Goal: Information Seeking & Learning: Compare options

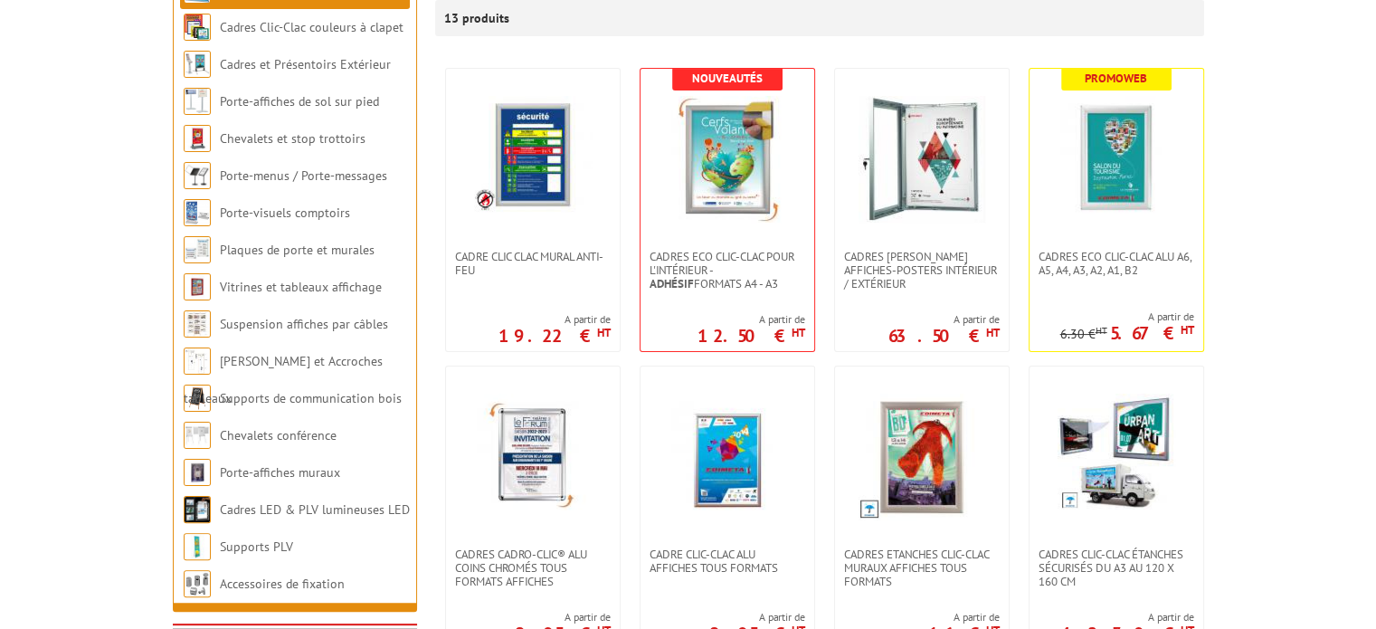
scroll to position [340, 0]
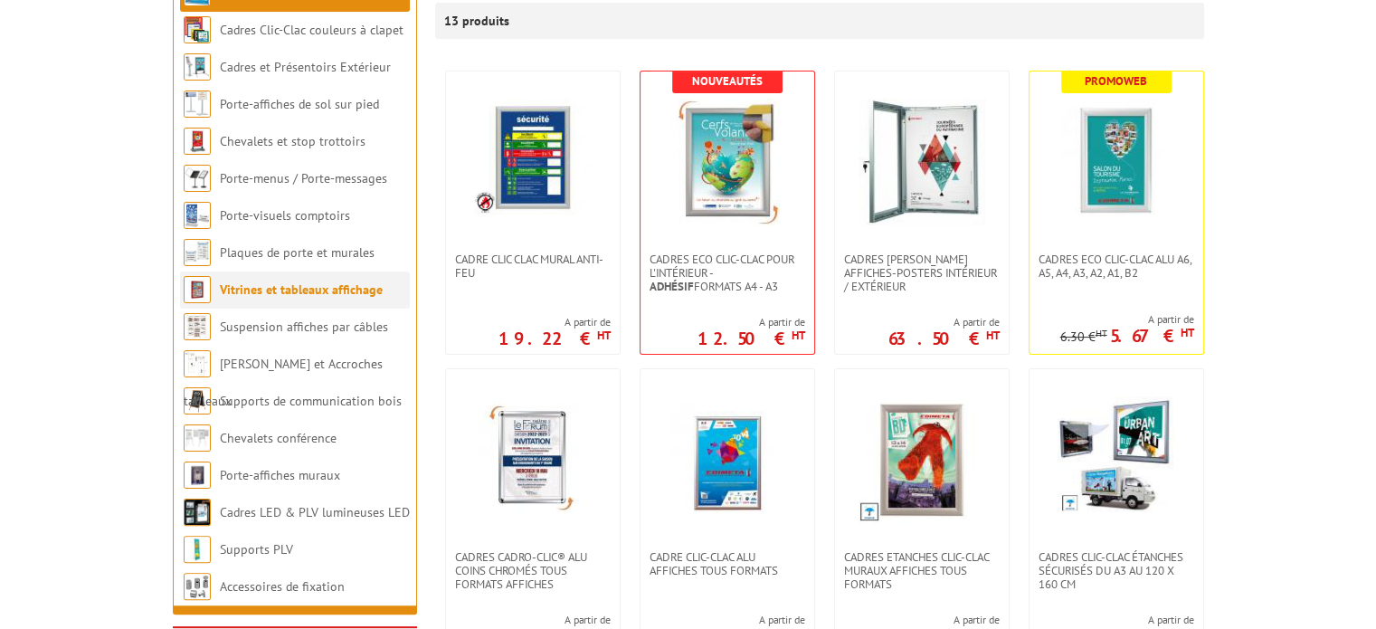
click at [268, 286] on link "Vitrines et tableaux affichage" at bounding box center [301, 289] width 163 height 16
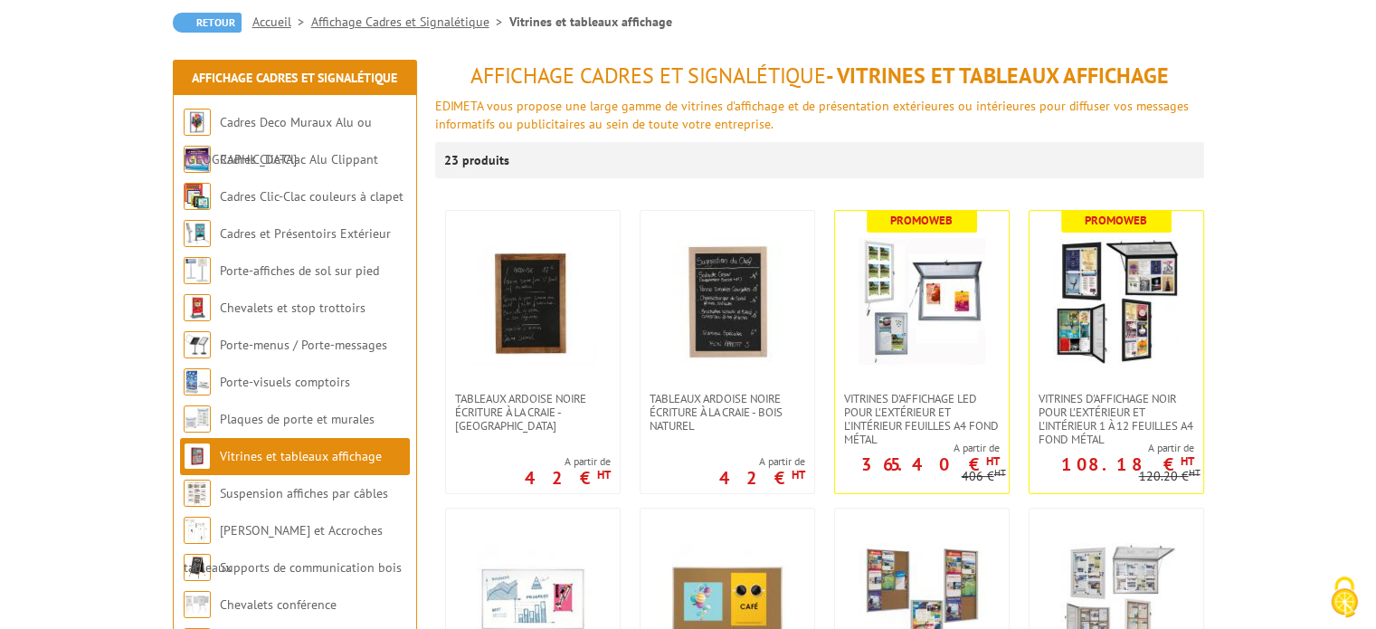
scroll to position [198, 0]
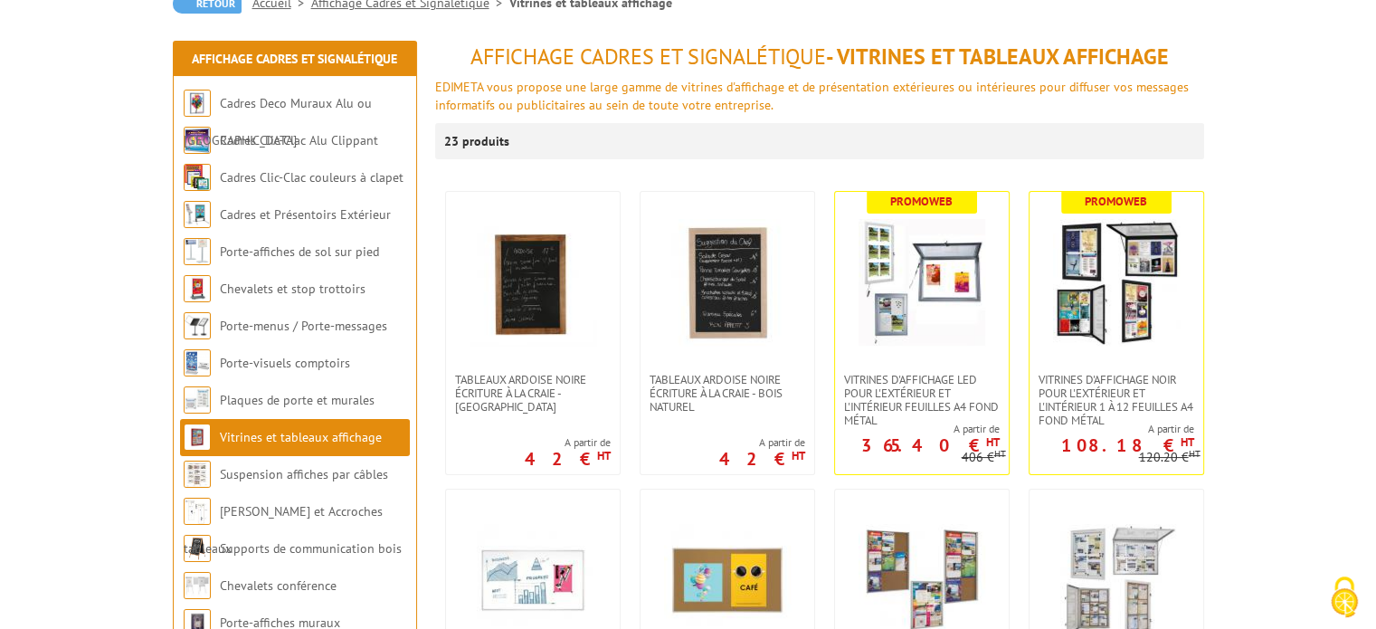
drag, startPoint x: 1385, startPoint y: 146, endPoint x: 1377, endPoint y: 189, distance: 44.0
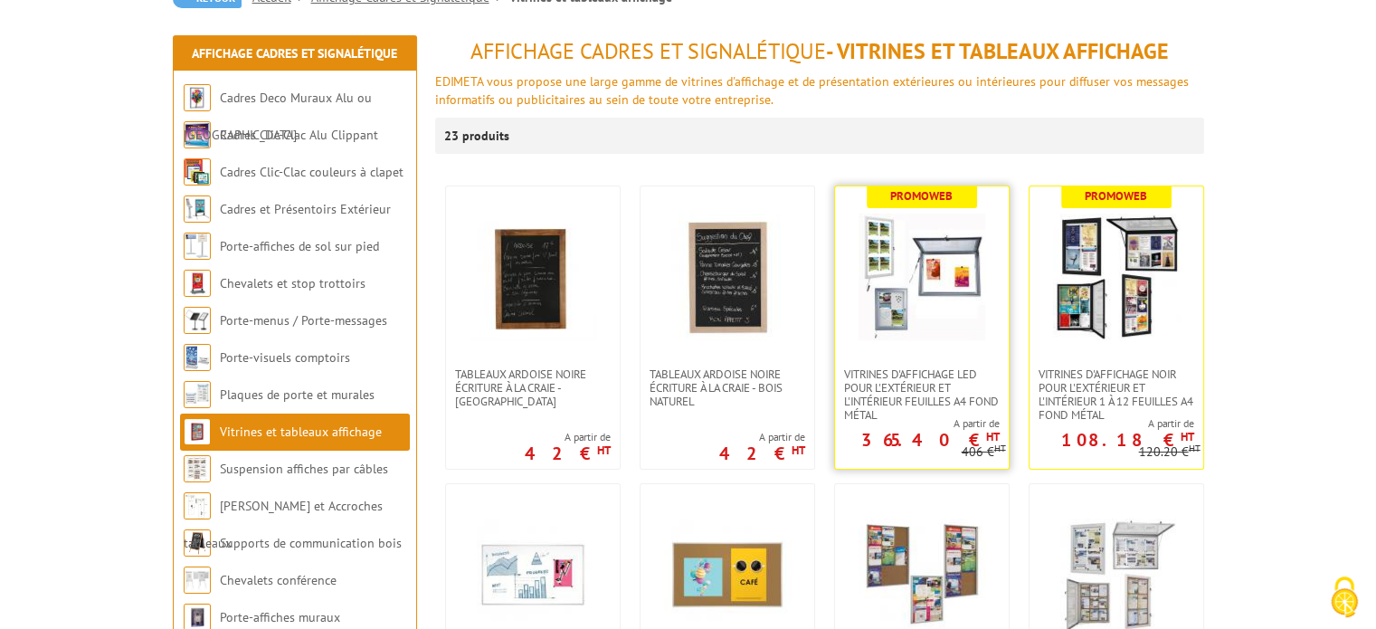
click at [883, 345] on link at bounding box center [922, 276] width 174 height 181
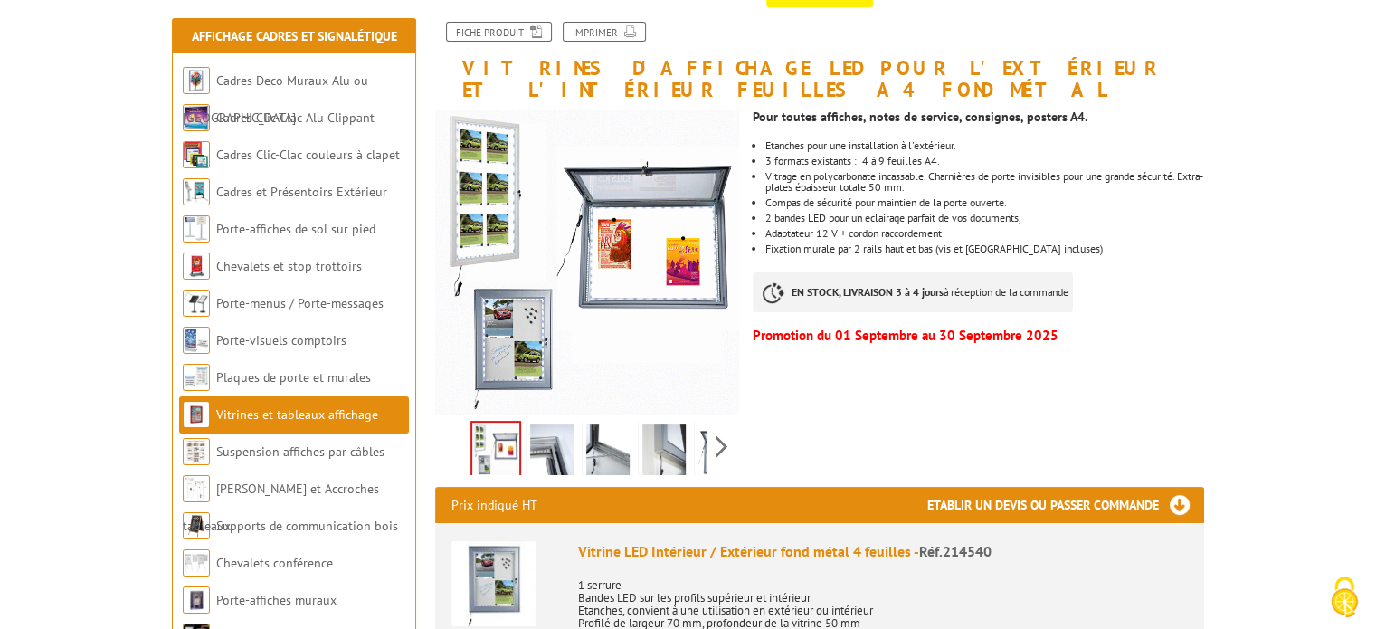
scroll to position [252, 0]
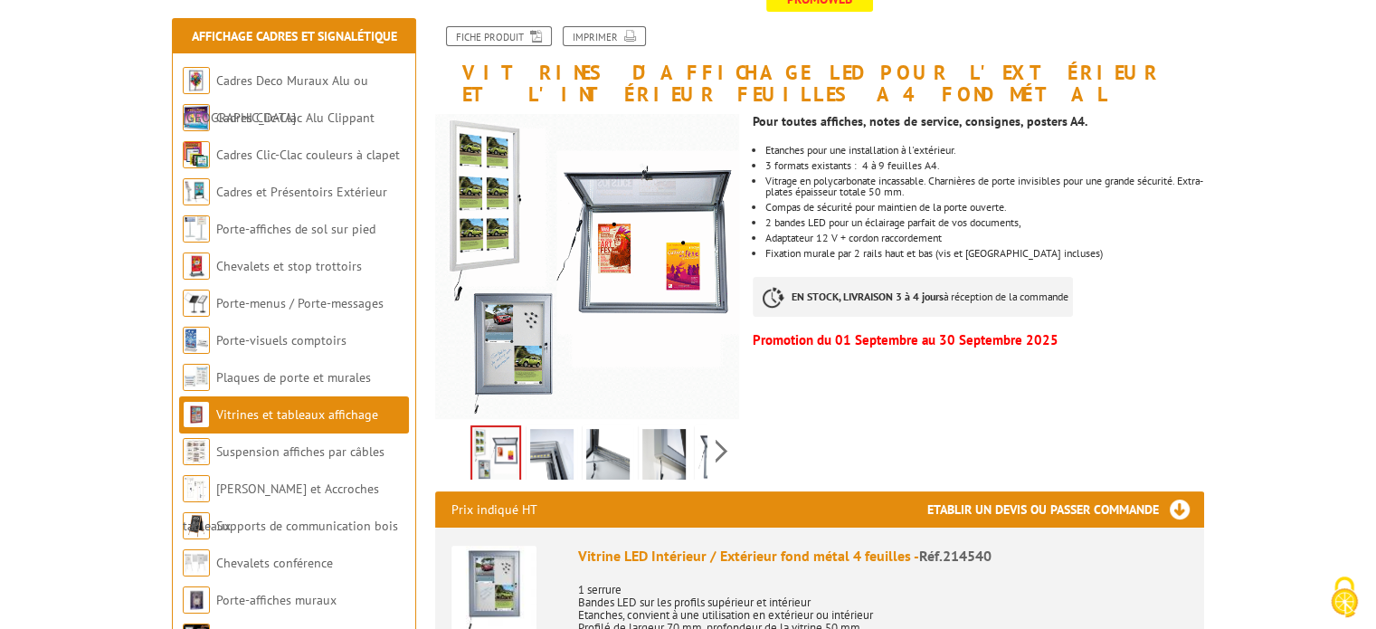
drag, startPoint x: 1382, startPoint y: 109, endPoint x: 1387, endPoint y: 177, distance: 68.1
click at [281, 412] on link "Vitrines et tableaux affichage" at bounding box center [297, 414] width 162 height 16
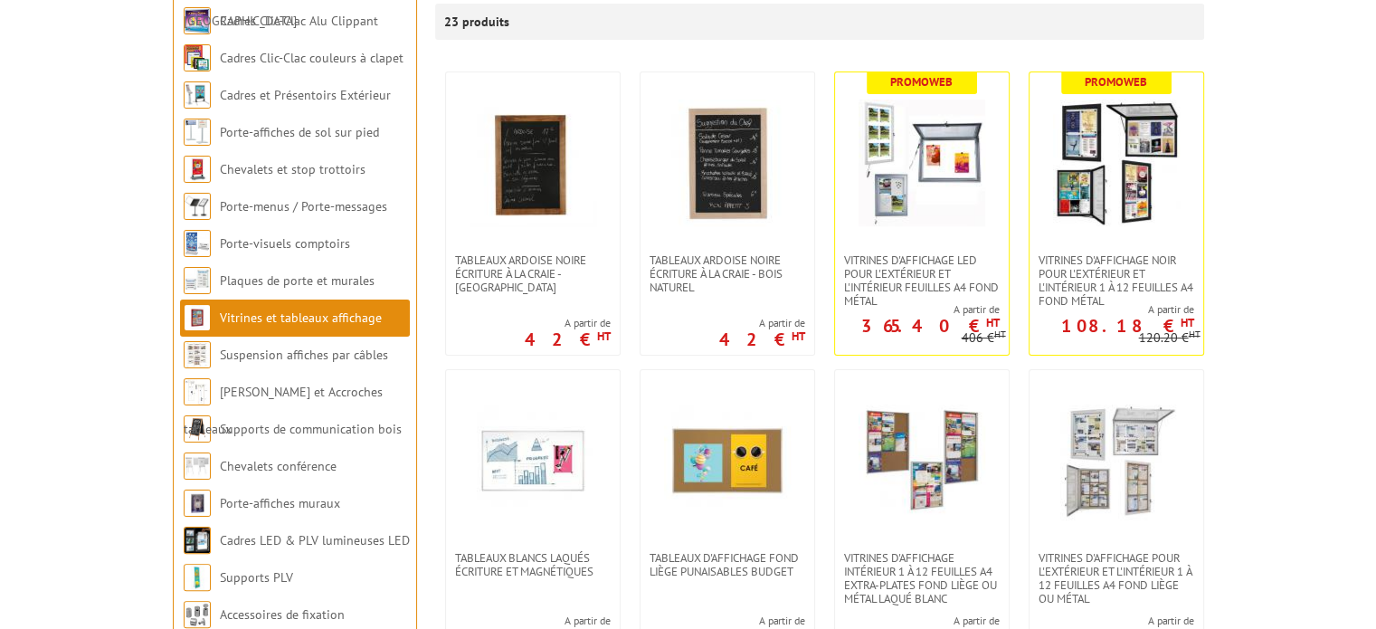
scroll to position [315, 0]
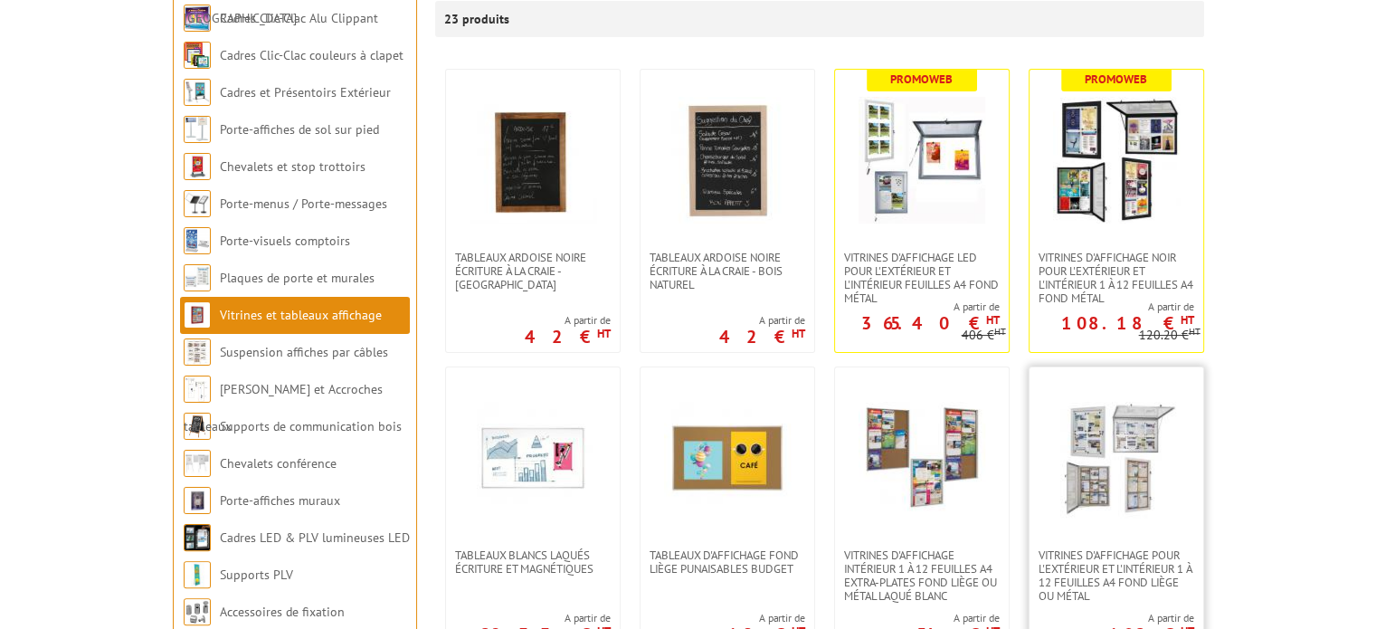
click at [1110, 466] on img at bounding box center [1116, 457] width 127 height 127
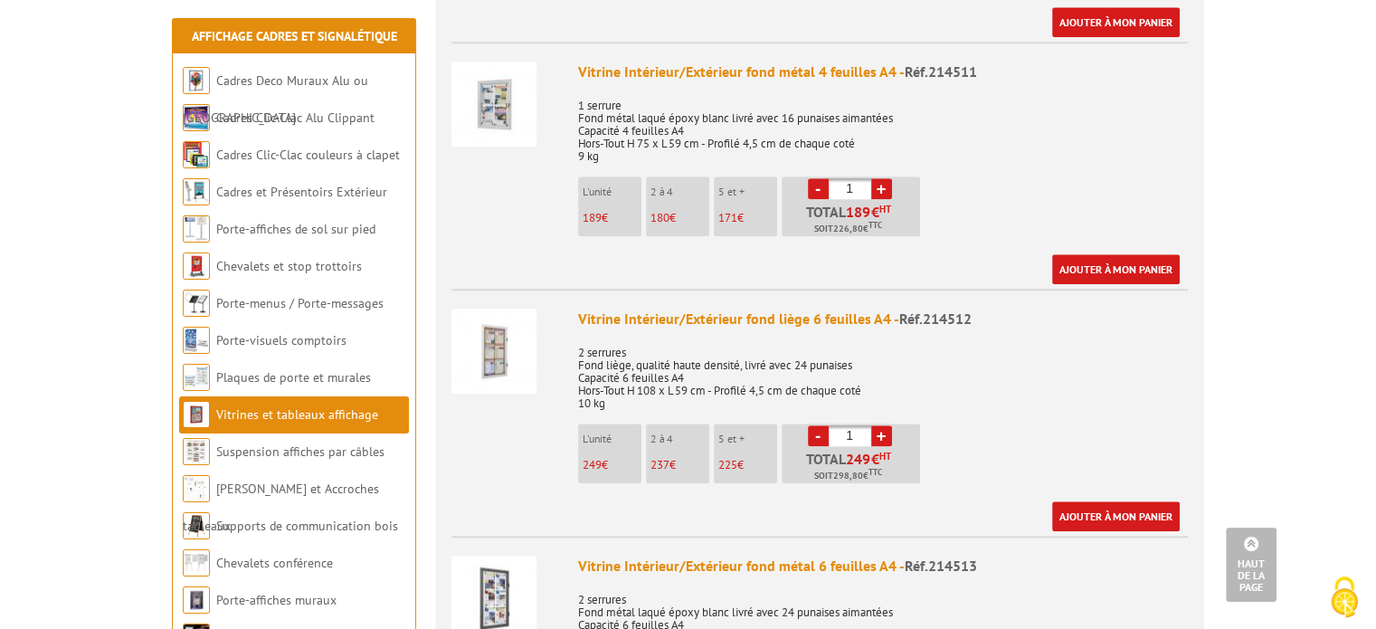
scroll to position [1968, 0]
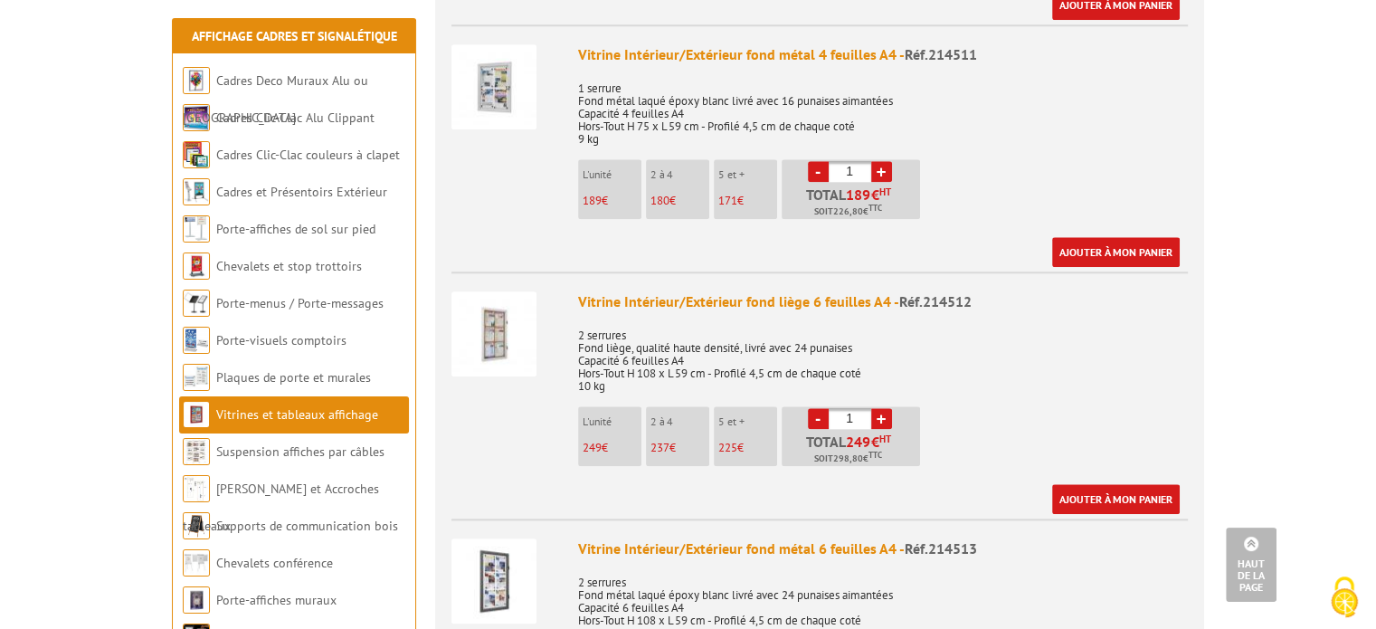
drag, startPoint x: 1380, startPoint y: 68, endPoint x: 1388, endPoint y: 251, distance: 183.8
drag, startPoint x: 579, startPoint y: 348, endPoint x: 828, endPoint y: 359, distance: 249.0
click at [828, 359] on p "2 serrures Fond liège, qualité haute densité, livré avec 24 punaises Capacité 6…" at bounding box center [883, 355] width 610 height 76
copy p "Hors-Tout H 108 x L 59 cm - Profilé 4,5 cm de chaque coté 10 kg"
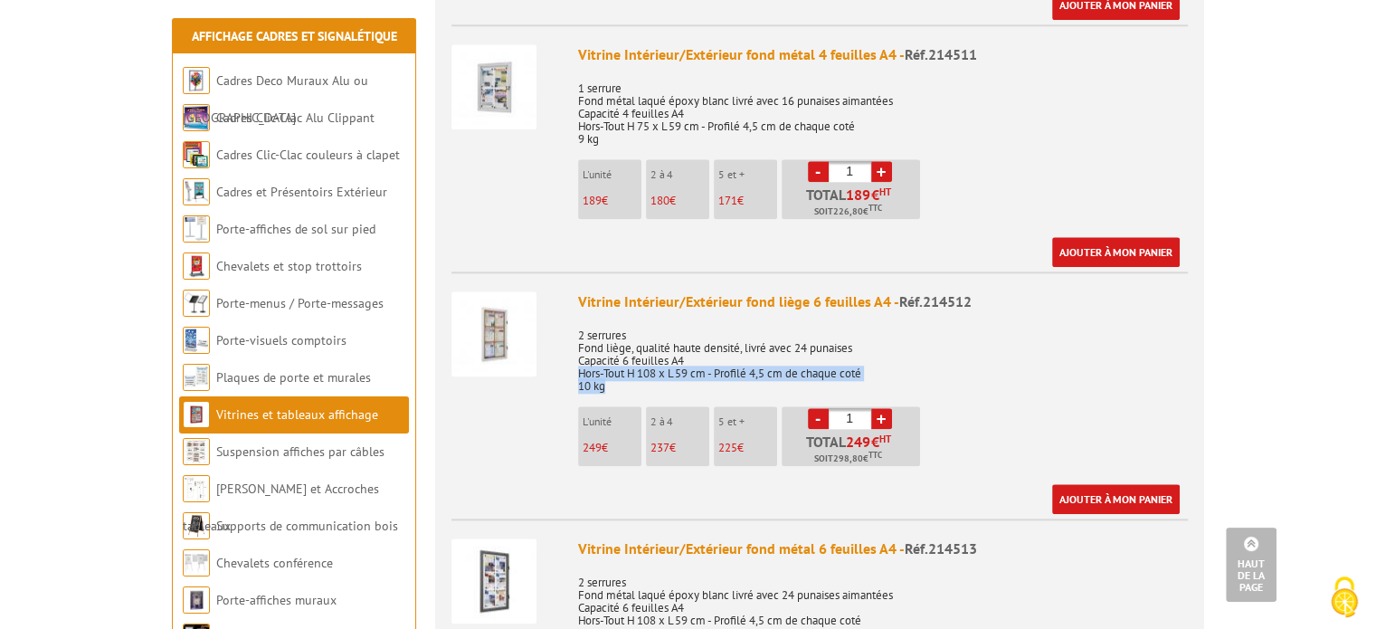
click at [762, 344] on p "2 serrures Fond liège, qualité haute densité, livré avec 24 punaises Capacité 6…" at bounding box center [883, 355] width 610 height 76
drag, startPoint x: 579, startPoint y: 346, endPoint x: 714, endPoint y: 352, distance: 134.9
click at [714, 352] on p "2 serrures Fond liège, qualité haute densité, livré avec 24 punaises Capacité 6…" at bounding box center [883, 355] width 610 height 76
copy p "Hors-Tout H 108 x L 59 cm"
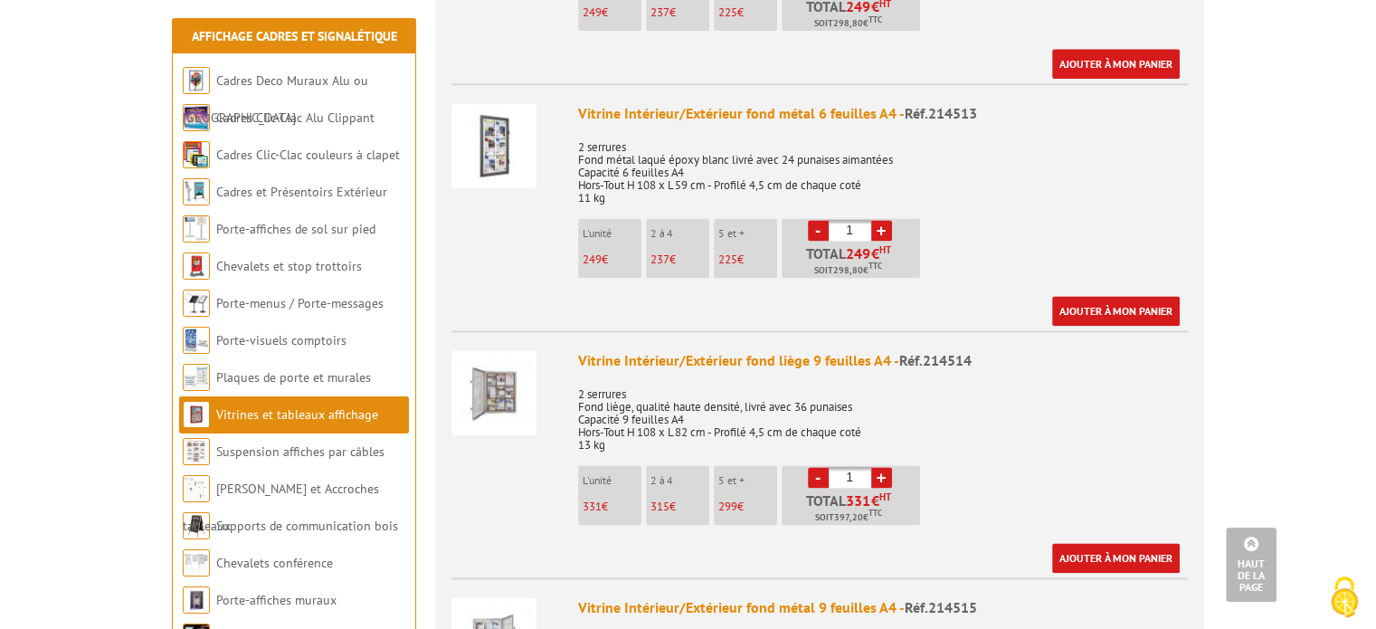
scroll to position [2420, 0]
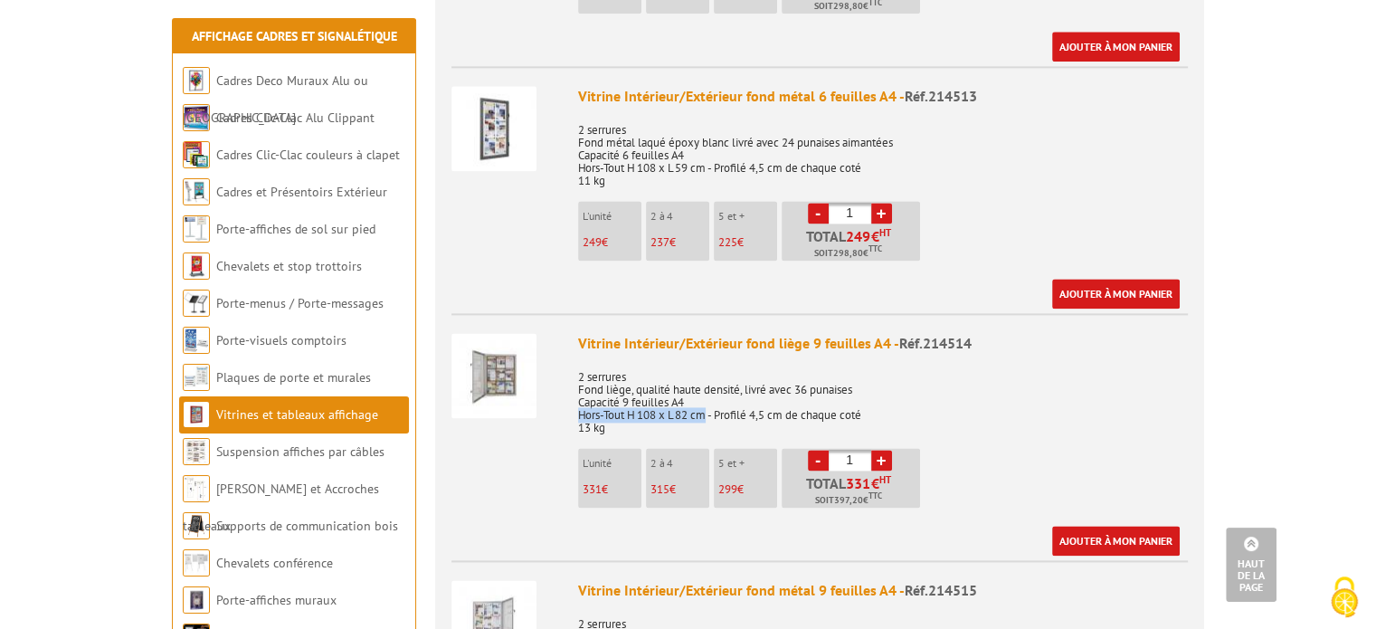
drag, startPoint x: 577, startPoint y: 386, endPoint x: 709, endPoint y: 391, distance: 132.1
click at [709, 391] on p "2 serrures Fond liège, qualité haute densité, livré avec 36 punaises Capacité 9…" at bounding box center [883, 396] width 610 height 76
copy p "Hors-Tout H 108 x L 82 cm"
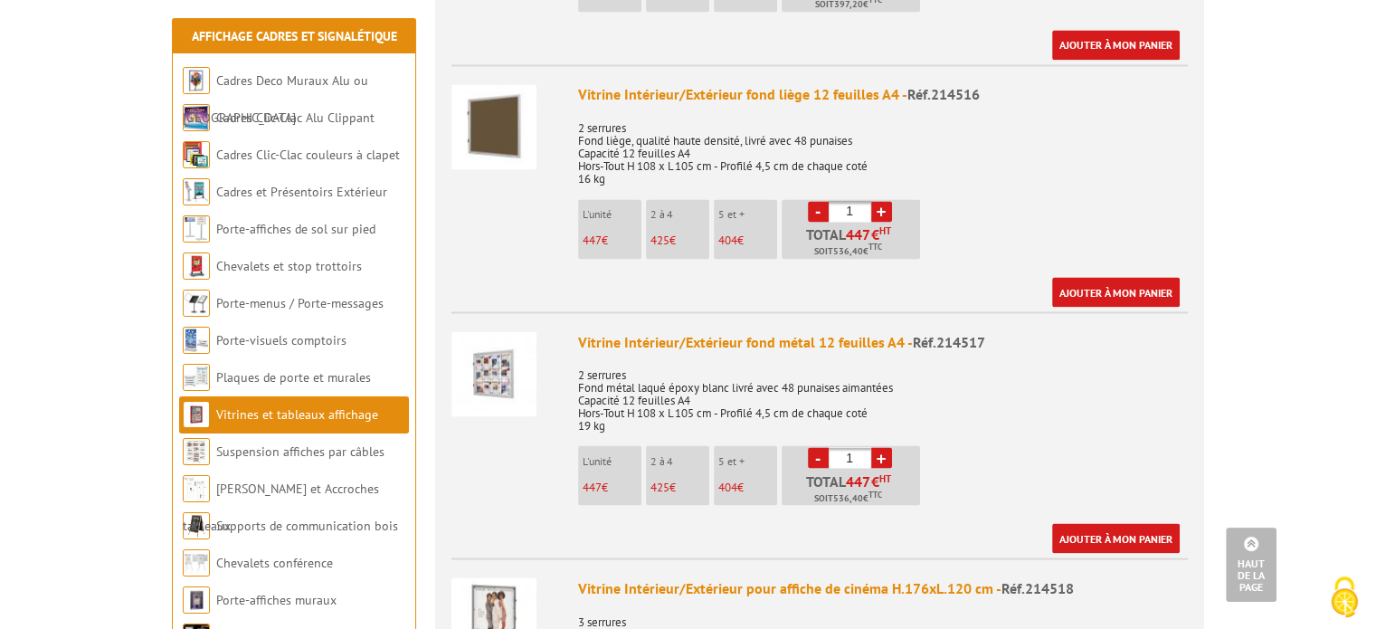
scroll to position [3180, 0]
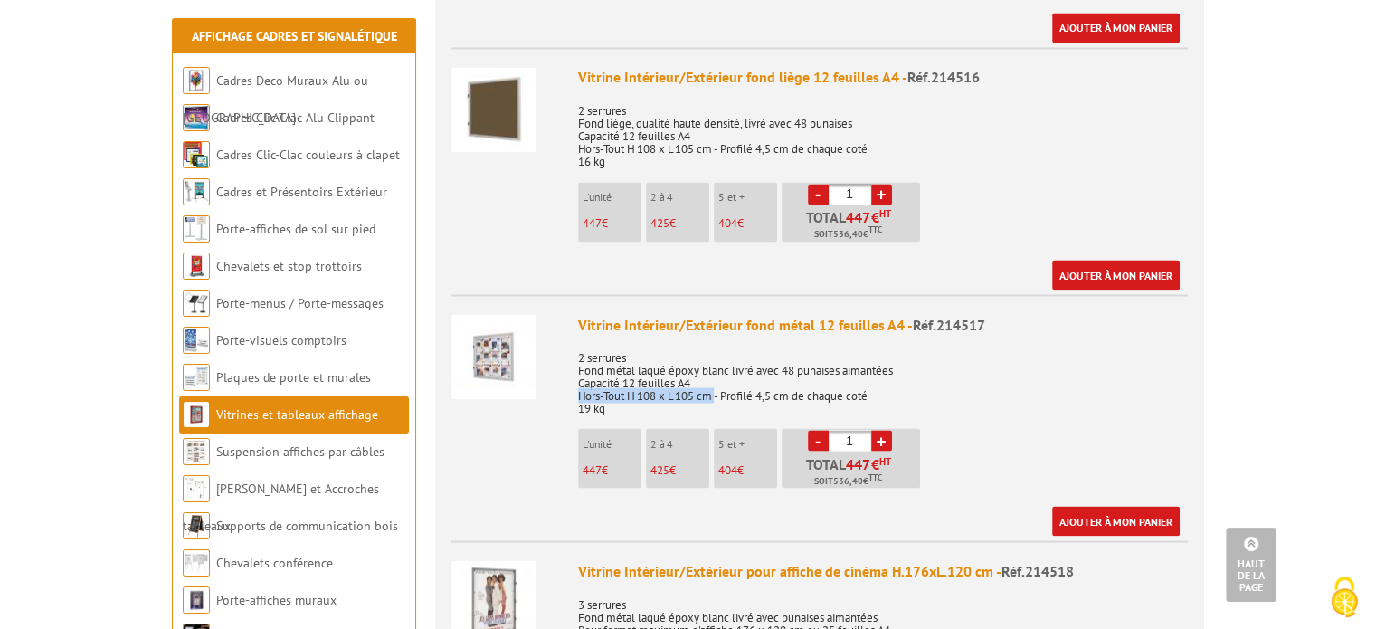
drag, startPoint x: 579, startPoint y: 367, endPoint x: 718, endPoint y: 374, distance: 139.4
click at [718, 374] on p "2 serrures Fond métal laqué époxy blanc livré avec 48 punaises aimantées Capaci…" at bounding box center [883, 376] width 610 height 76
copy p "Hors-Tout H 108 x L 105 cm"
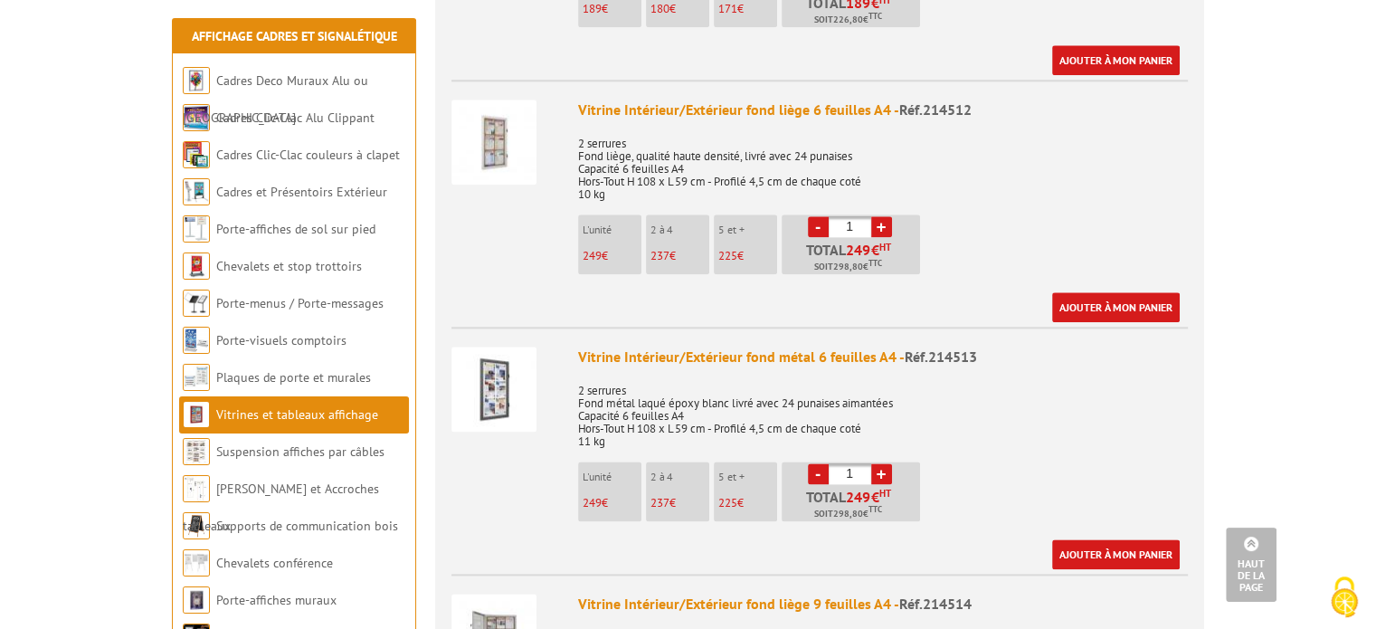
scroll to position [2167, 0]
